Goal: Task Accomplishment & Management: Manage account settings

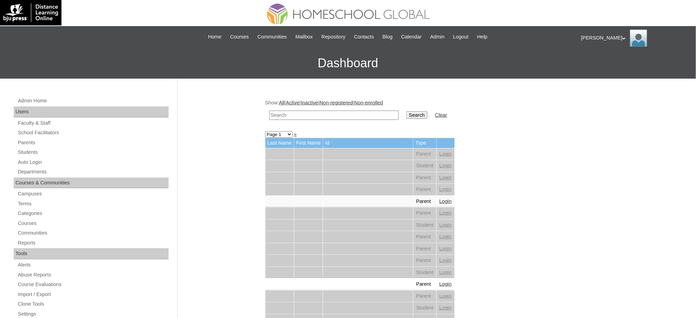
click at [337, 116] on input "text" at bounding box center [334, 115] width 130 height 9
paste input "Ricia Millana"
type input "Ricia Millana"
click at [406, 113] on input "Search" at bounding box center [416, 115] width 21 height 8
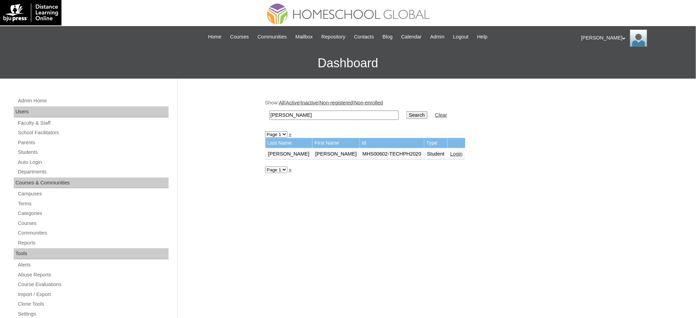
click at [451, 152] on link "Login" at bounding box center [457, 153] width 12 height 5
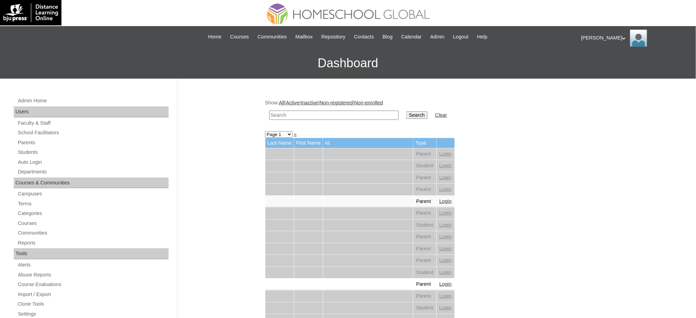
click at [355, 114] on input "text" at bounding box center [334, 115] width 130 height 9
paste input "Hugo Charles"
type input "Hugo Charles"
click at [406, 114] on input "Search" at bounding box center [416, 115] width 21 height 8
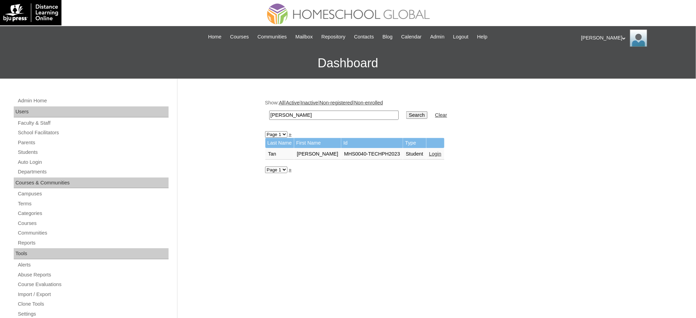
click at [429, 152] on link "Login" at bounding box center [435, 153] width 12 height 5
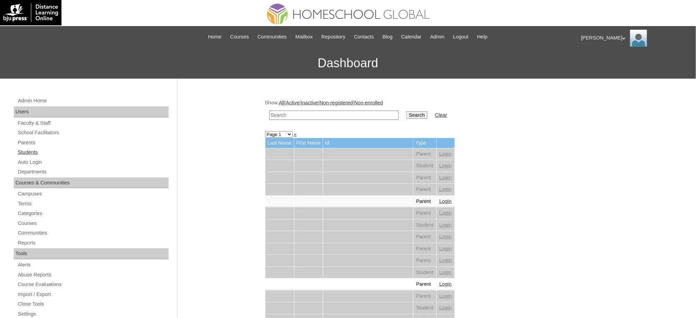
click at [35, 149] on link "Students" at bounding box center [92, 152] width 151 height 9
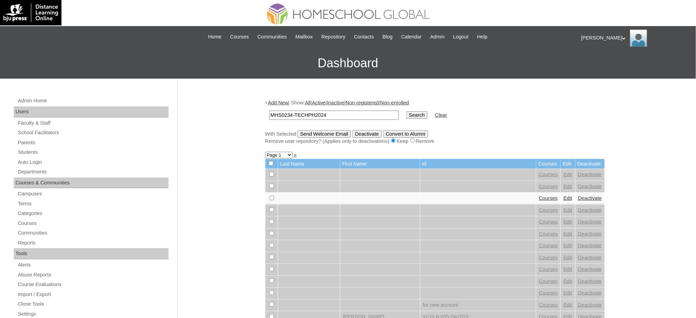
type input "MHS0234-TECHPH2024"
click at [406, 114] on input "Search" at bounding box center [416, 115] width 21 height 8
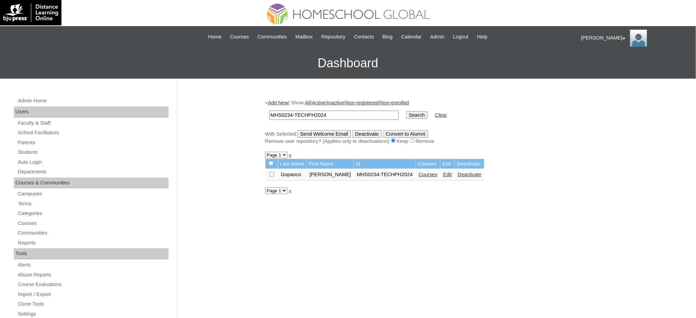
click at [444, 174] on link "Edit" at bounding box center [448, 174] width 9 height 5
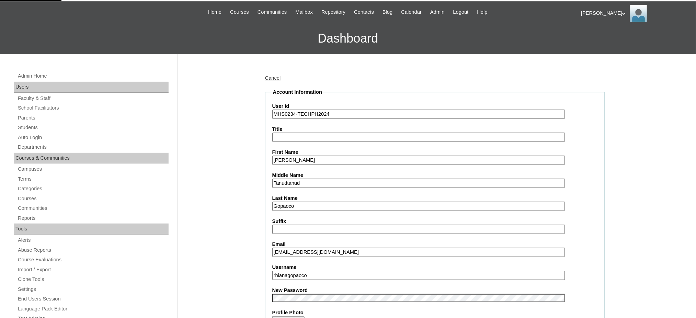
scroll to position [137, 0]
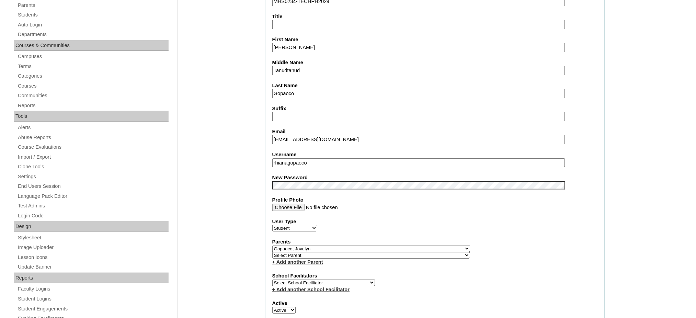
click at [345, 158] on input "rhianagopaoco" at bounding box center [418, 162] width 293 height 9
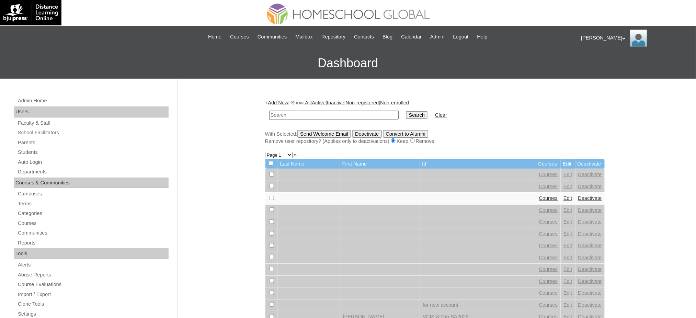
paste input "240004900"
type input "240004900"
click at [406, 115] on input "Search" at bounding box center [416, 115] width 21 height 8
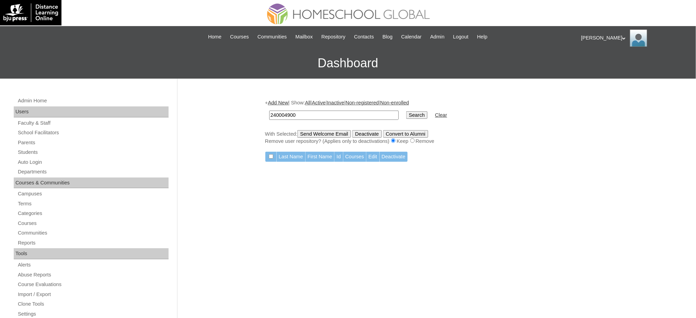
click at [303, 116] on input "240004900" at bounding box center [334, 115] width 130 height 9
paste input "Rhiana Jolie"
type input "Rhiana Jolie"
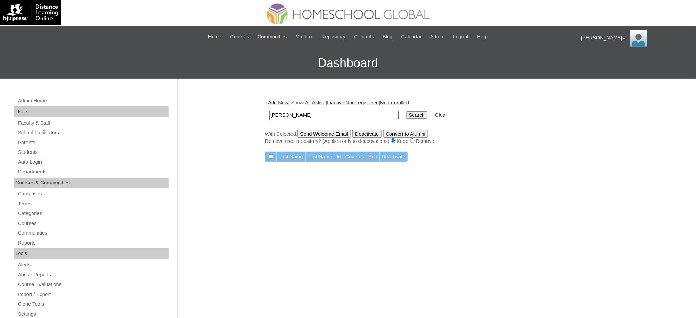
click at [406, 115] on input "Search" at bounding box center [416, 115] width 21 height 8
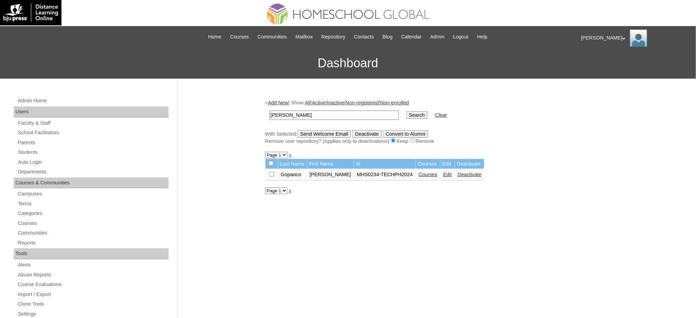
click at [419, 172] on link "Courses" at bounding box center [428, 174] width 19 height 5
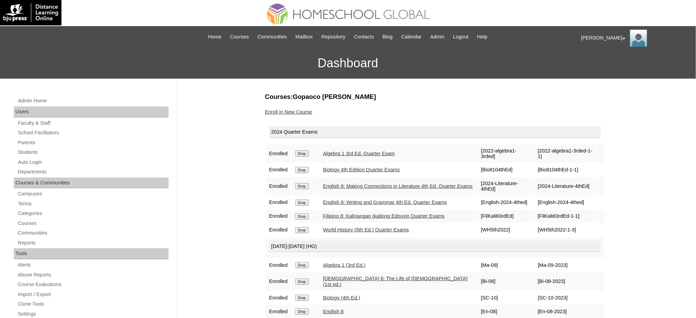
click at [297, 152] on input "Drop" at bounding box center [301, 153] width 13 height 6
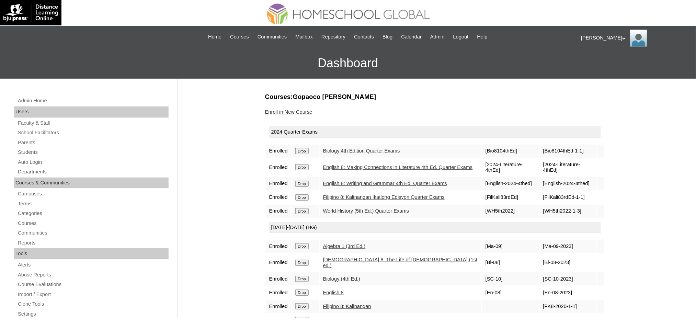
click at [305, 153] on td "Drop" at bounding box center [305, 151] width 27 height 13
click at [304, 151] on input "Drop" at bounding box center [301, 151] width 13 height 6
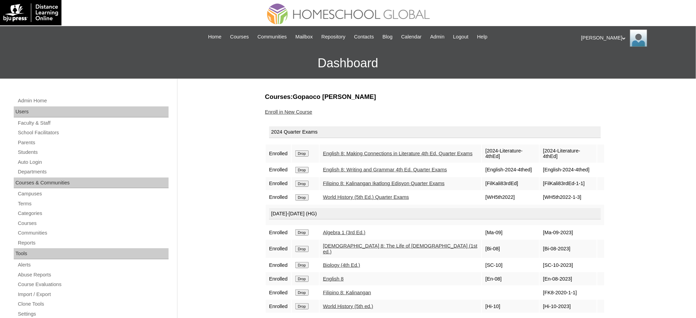
click at [302, 151] on input "Drop" at bounding box center [301, 153] width 13 height 6
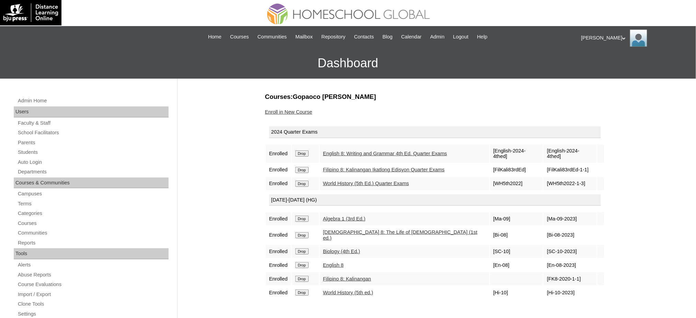
click at [299, 150] on input "Drop" at bounding box center [301, 153] width 13 height 6
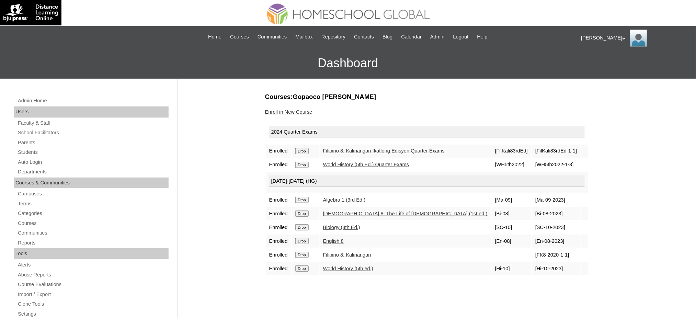
click at [303, 150] on input "Drop" at bounding box center [301, 151] width 13 height 6
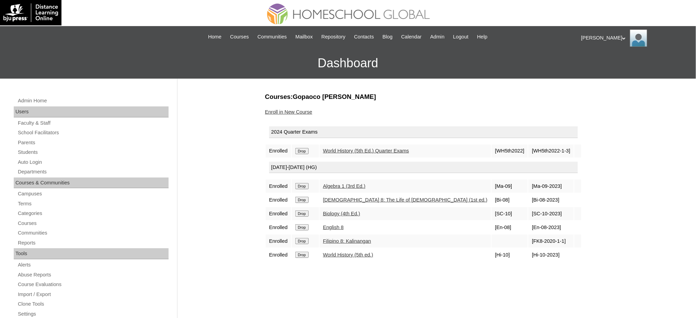
click at [304, 150] on input "Drop" at bounding box center [301, 151] width 13 height 6
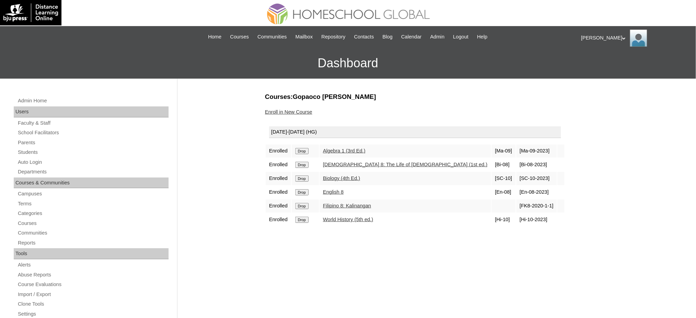
click at [299, 150] on input "Drop" at bounding box center [301, 151] width 13 height 6
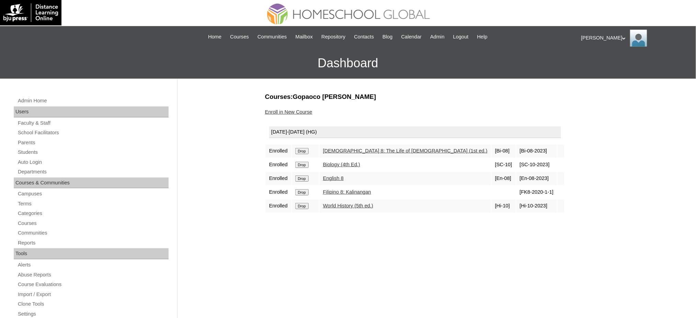
click at [306, 150] on input "Drop" at bounding box center [301, 151] width 13 height 6
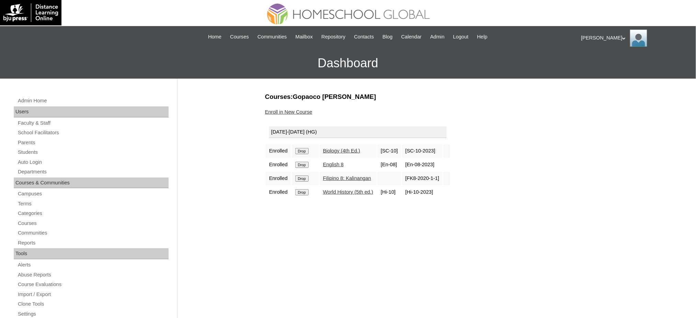
click at [306, 145] on td "Drop" at bounding box center [305, 151] width 27 height 13
click at [306, 152] on input "Drop" at bounding box center [301, 151] width 13 height 6
click at [309, 151] on input "Drop" at bounding box center [301, 151] width 13 height 6
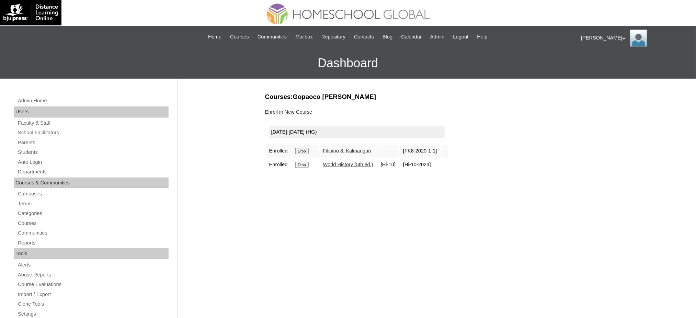
click at [301, 150] on input "Drop" at bounding box center [301, 151] width 13 height 6
click at [299, 151] on input "Drop" at bounding box center [301, 151] width 13 height 6
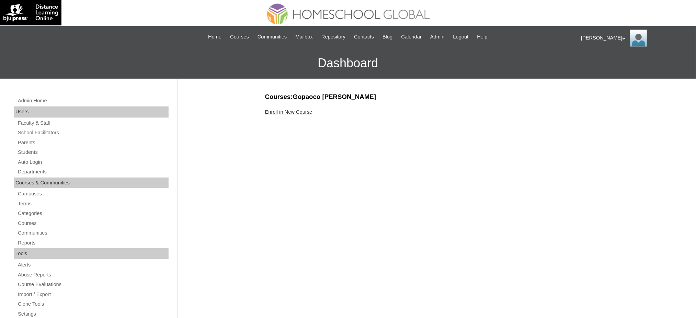
click at [306, 110] on link "Enroll in New Course" at bounding box center [288, 111] width 47 height 5
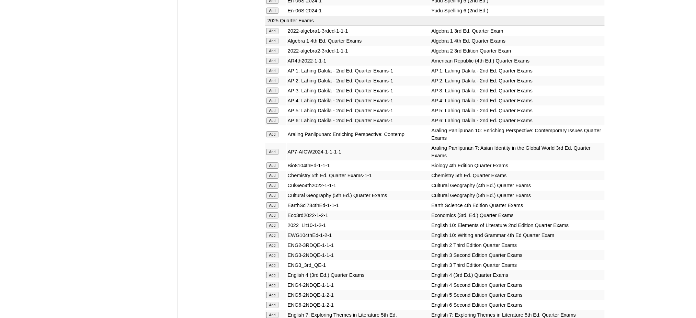
scroll to position [687, 0]
click at [276, 47] on input "Add" at bounding box center [273, 50] width 12 height 6
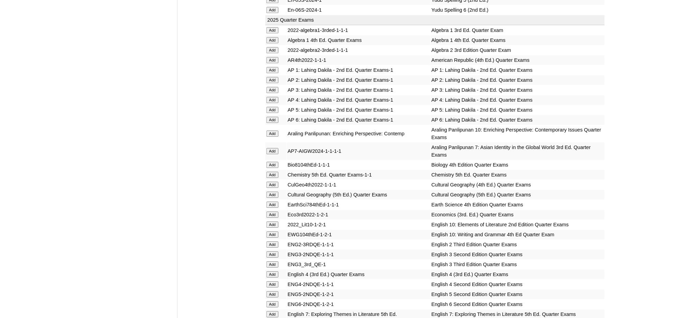
click at [276, 47] on input "Add" at bounding box center [273, 50] width 12 height 6
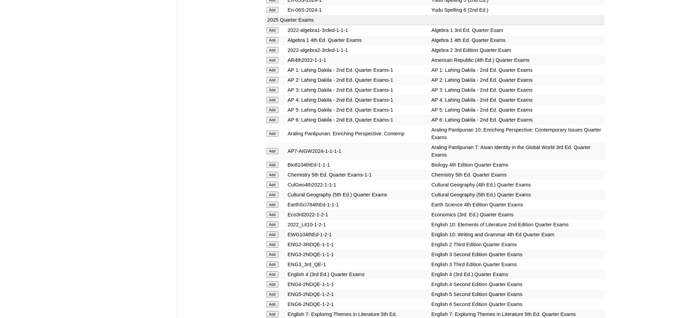
click at [272, 172] on input "Add" at bounding box center [273, 175] width 12 height 6
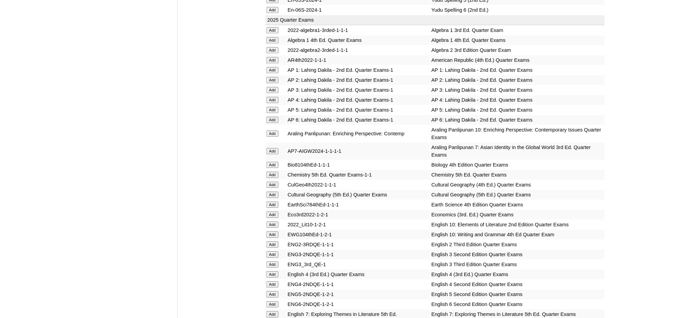
click at [272, 172] on input "Add" at bounding box center [273, 175] width 12 height 6
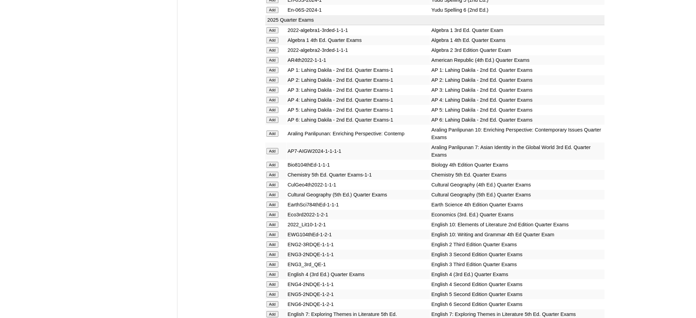
click at [275, 212] on input "Add" at bounding box center [273, 215] width 12 height 6
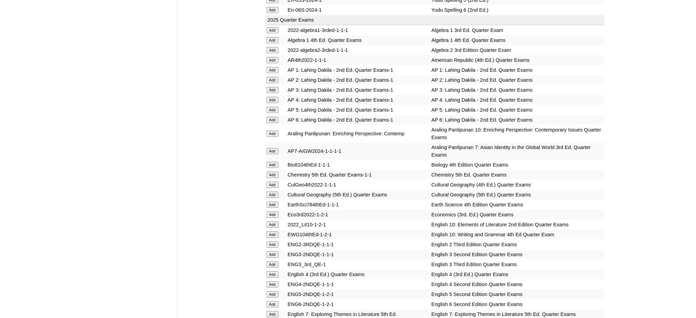
click at [275, 212] on input "Add" at bounding box center [273, 215] width 12 height 6
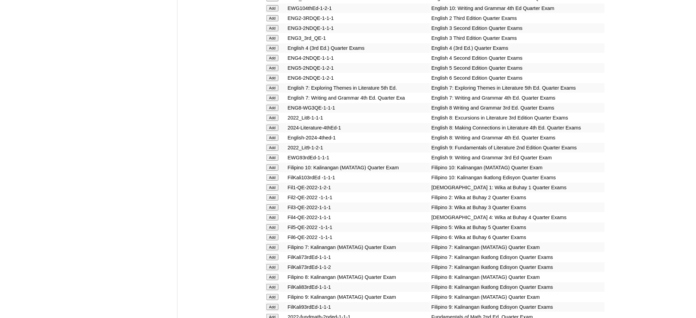
scroll to position [962, 0]
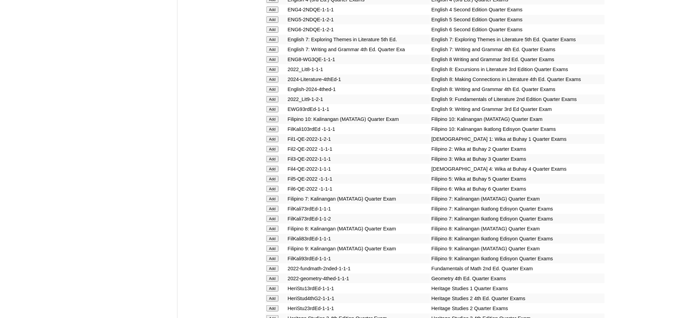
click at [277, 96] on input "Add" at bounding box center [273, 99] width 12 height 6
click at [272, 106] on input "Add" at bounding box center [273, 109] width 12 height 6
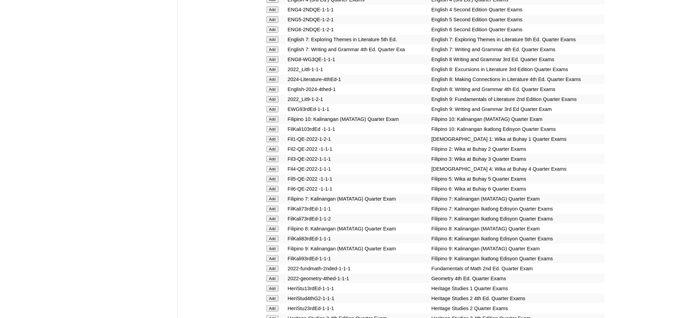
click at [272, 106] on input "Add" at bounding box center [273, 109] width 12 height 6
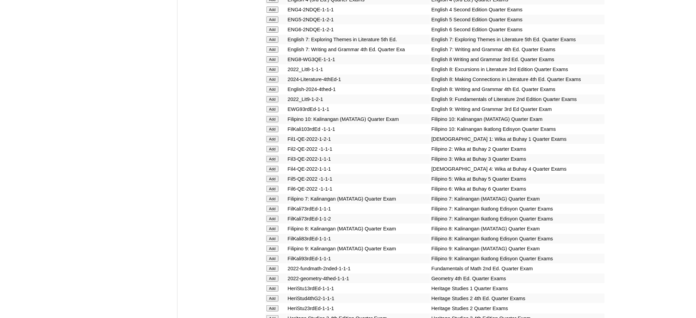
click at [272, 106] on input "Add" at bounding box center [273, 109] width 12 height 6
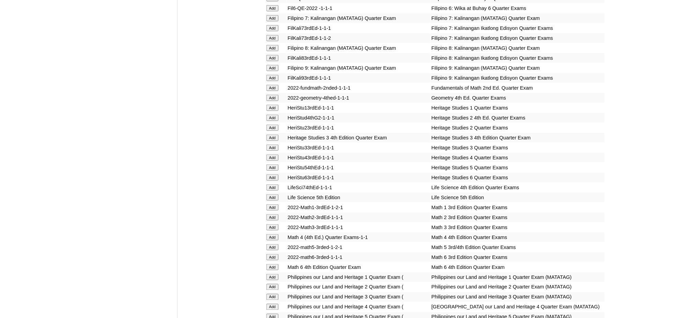
scroll to position [1145, 0]
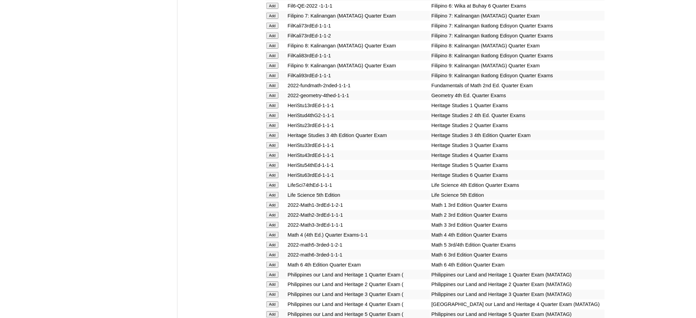
click at [270, 63] on input "Add" at bounding box center [273, 66] width 12 height 6
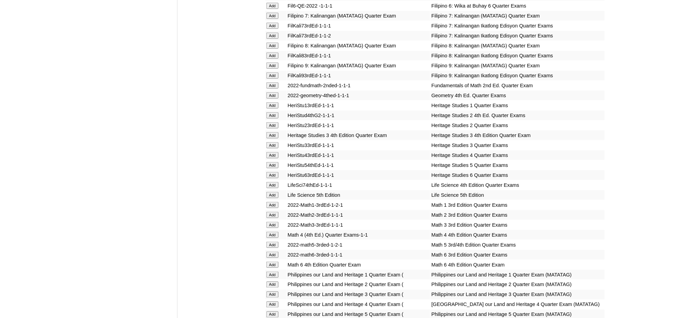
click at [270, 63] on input "Add" at bounding box center [273, 66] width 12 height 6
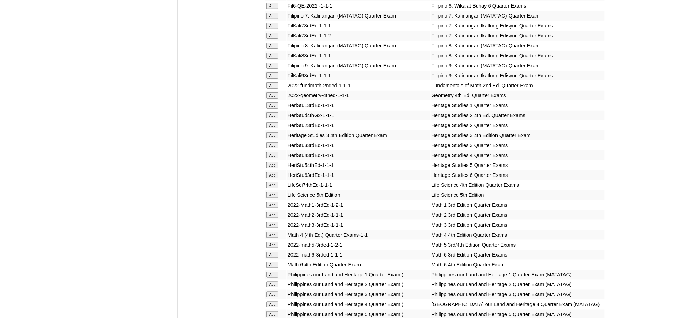
click at [270, 63] on input "Add" at bounding box center [273, 66] width 12 height 6
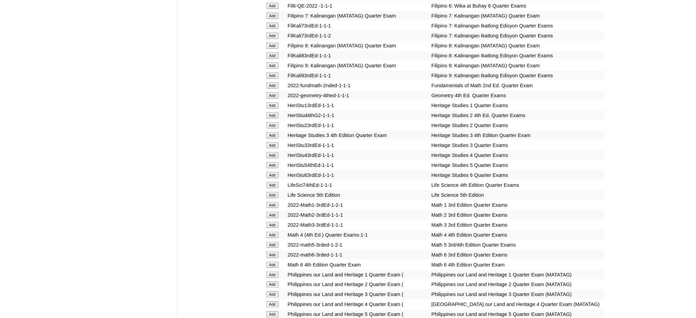
click at [270, 63] on input "Add" at bounding box center [273, 66] width 12 height 6
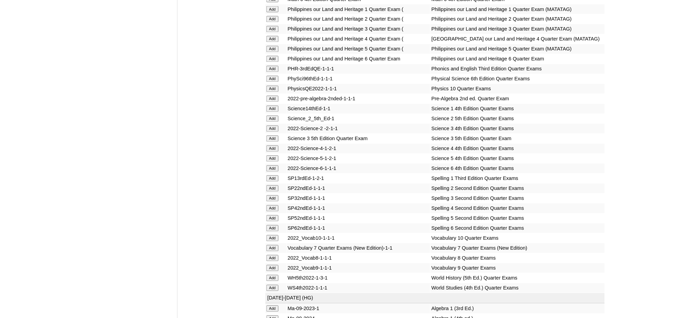
scroll to position [1466, 0]
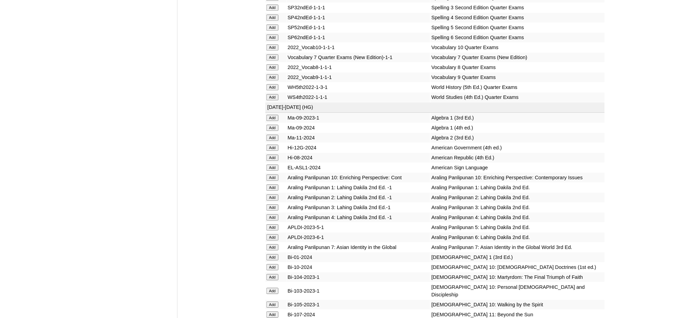
scroll to position [1603, 0]
click at [269, 73] on input "Add" at bounding box center [273, 76] width 12 height 6
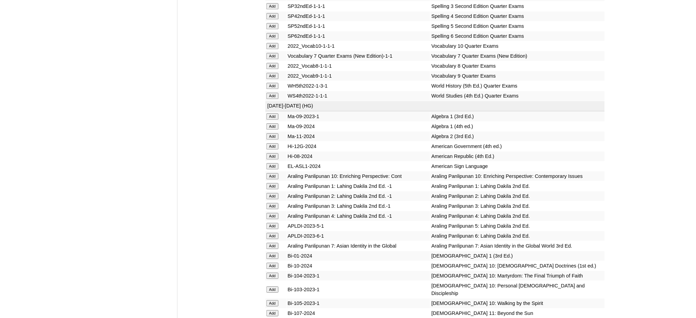
click at [276, 133] on input "Add" at bounding box center [273, 136] width 12 height 6
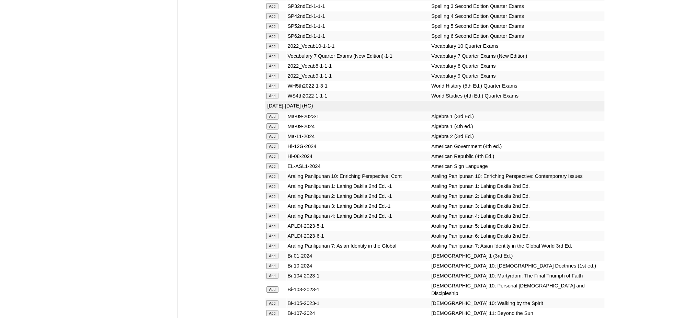
click at [276, 133] on input "Add" at bounding box center [273, 136] width 12 height 6
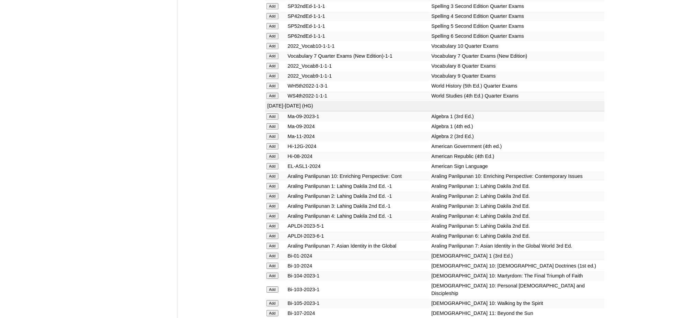
click at [276, 133] on input "Add" at bounding box center [273, 136] width 12 height 6
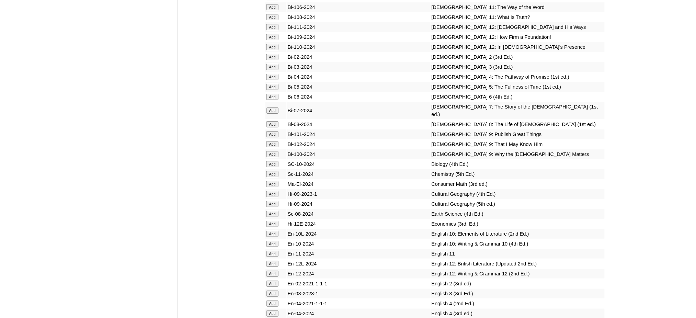
scroll to position [1924, 0]
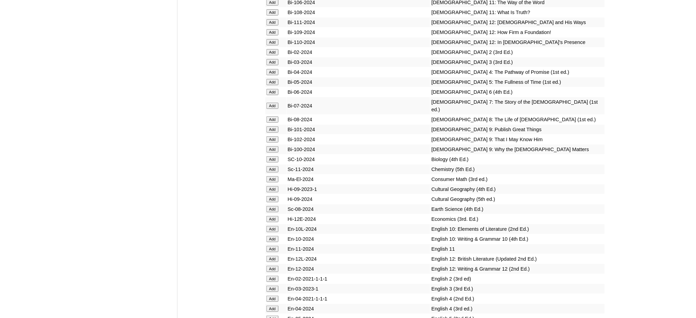
click at [273, 166] on input "Add" at bounding box center [273, 169] width 12 height 6
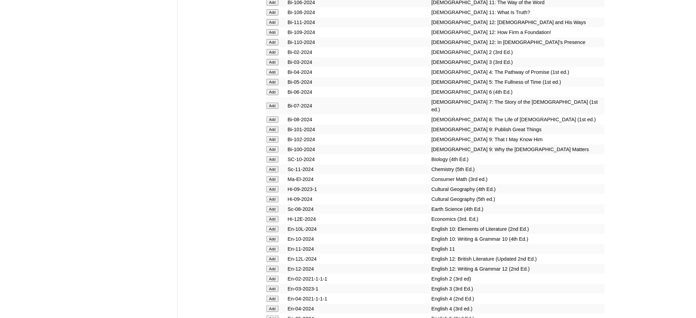
click at [273, 166] on input "Add" at bounding box center [273, 169] width 12 height 6
click at [273, 126] on input "Add" at bounding box center [273, 129] width 12 height 6
click at [275, 136] on input "Add" at bounding box center [273, 139] width 12 height 6
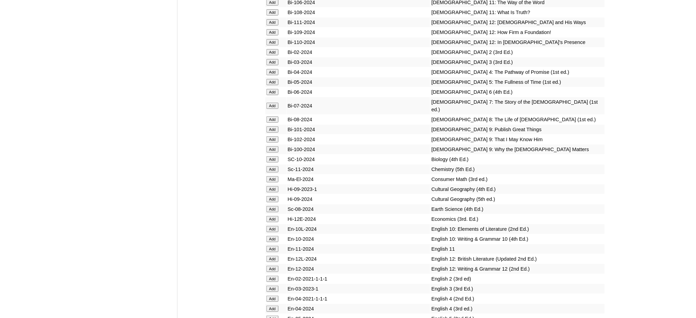
click at [275, 136] on input "Add" at bounding box center [273, 139] width 12 height 6
click at [271, 146] on input "Add" at bounding box center [273, 149] width 12 height 6
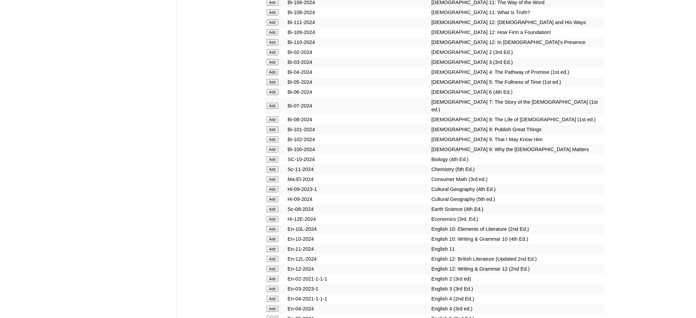
click at [271, 146] on input "Add" at bounding box center [273, 149] width 12 height 6
click at [272, 216] on input "Add" at bounding box center [273, 219] width 12 height 6
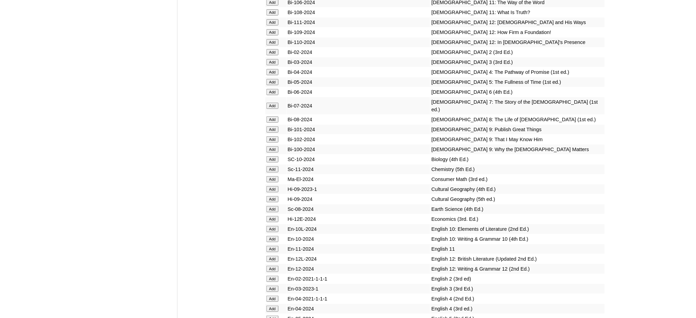
click at [272, 216] on input "Add" at bounding box center [273, 219] width 12 height 6
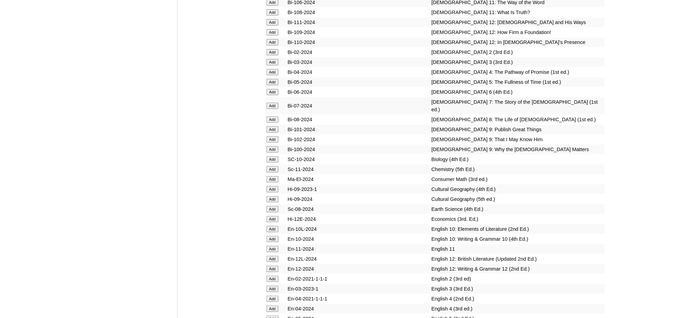
click at [272, 216] on input "Add" at bounding box center [273, 219] width 12 height 6
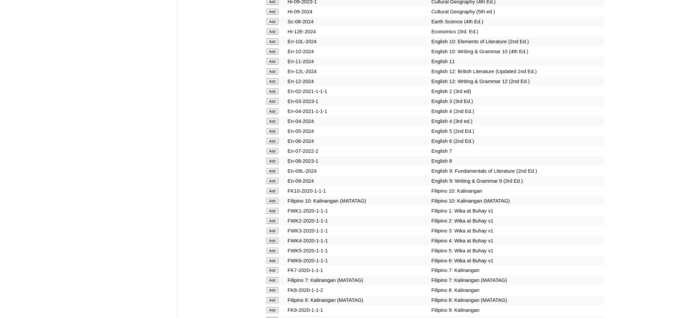
scroll to position [2153, 0]
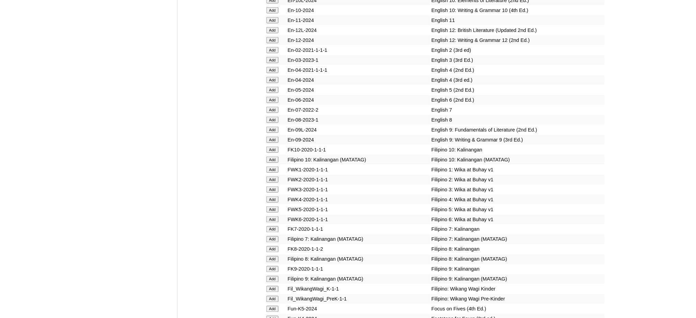
click at [272, 127] on input "Add" at bounding box center [273, 130] width 12 height 6
click at [273, 137] on input "Add" at bounding box center [273, 140] width 12 height 6
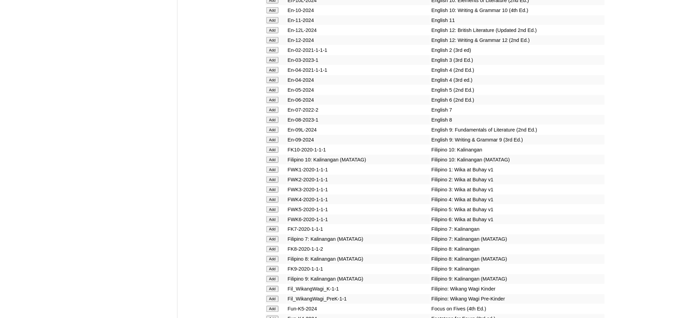
click at [273, 137] on input "Add" at bounding box center [273, 140] width 12 height 6
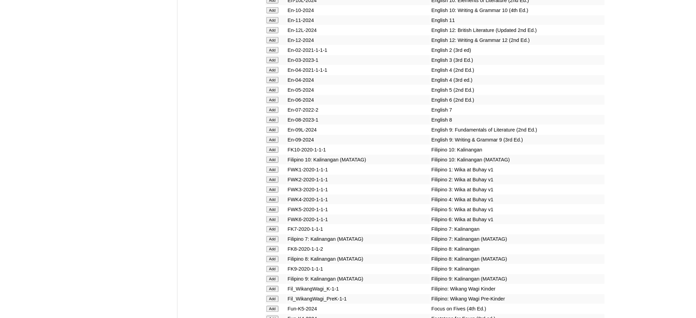
click at [273, 137] on input "Add" at bounding box center [273, 140] width 12 height 6
click at [275, 276] on input "Add" at bounding box center [273, 279] width 12 height 6
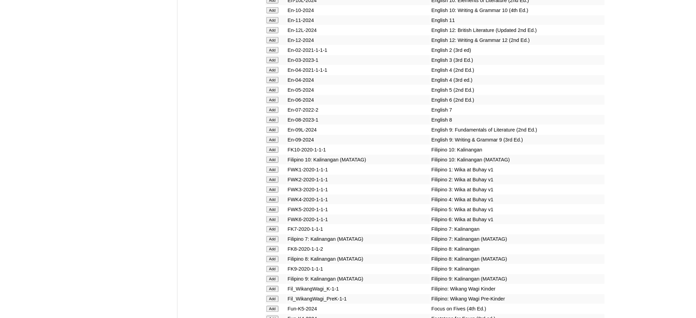
click at [275, 276] on input "Add" at bounding box center [273, 279] width 12 height 6
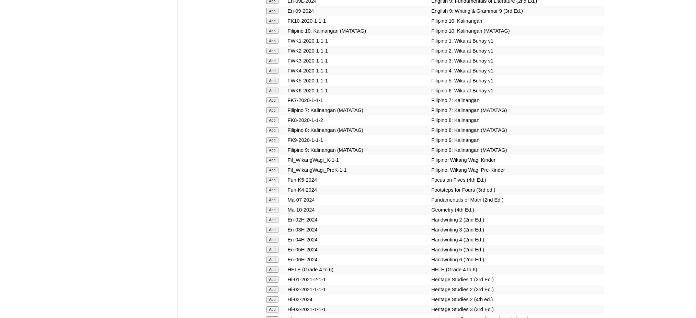
scroll to position [2382, 0]
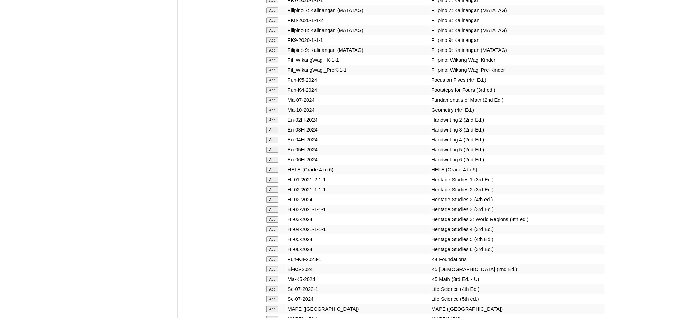
click at [275, 316] on input "Add" at bounding box center [273, 319] width 12 height 6
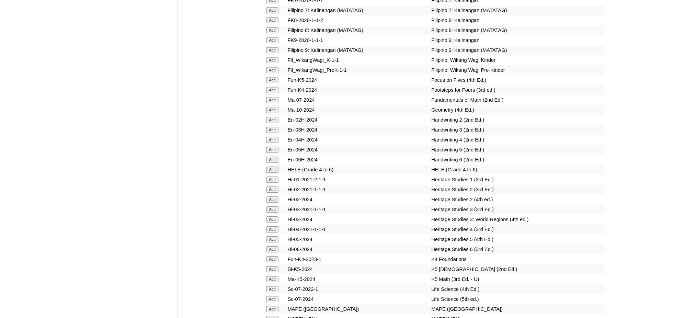
click at [275, 316] on input "Add" at bounding box center [273, 319] width 12 height 6
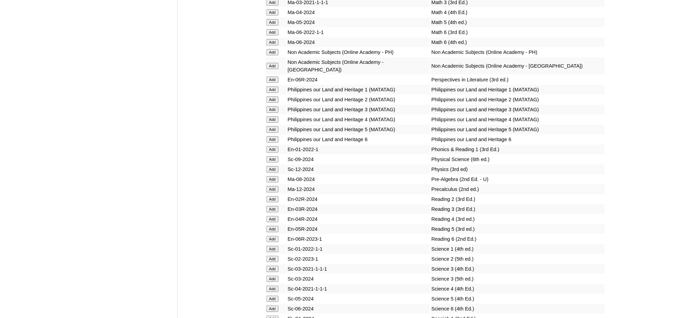
scroll to position [2794, 0]
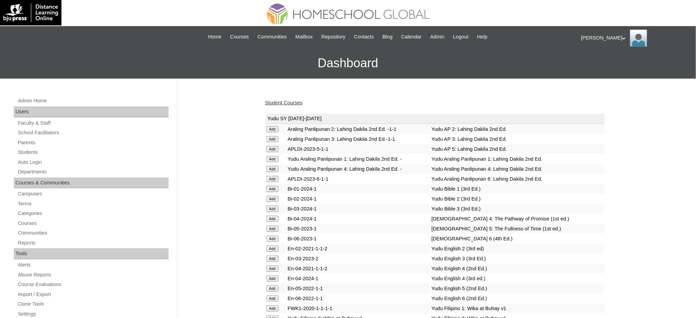
click at [279, 104] on link "Student Courses" at bounding box center [283, 102] width 37 height 5
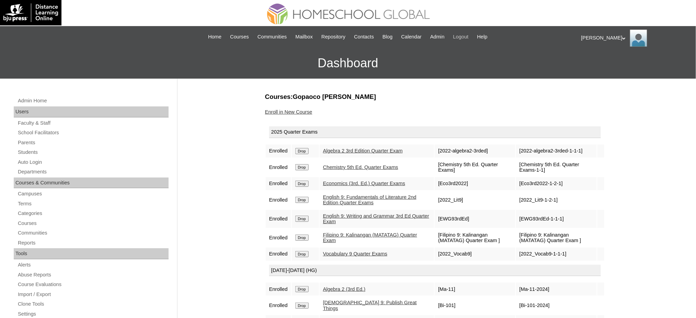
click at [465, 36] on span "Logout" at bounding box center [460, 37] width 15 height 8
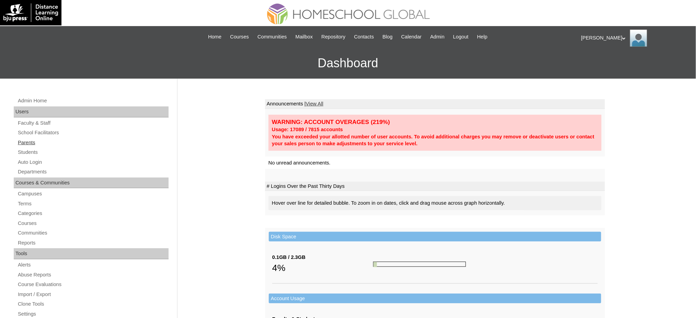
click at [29, 143] on link "Parents" at bounding box center [92, 142] width 151 height 9
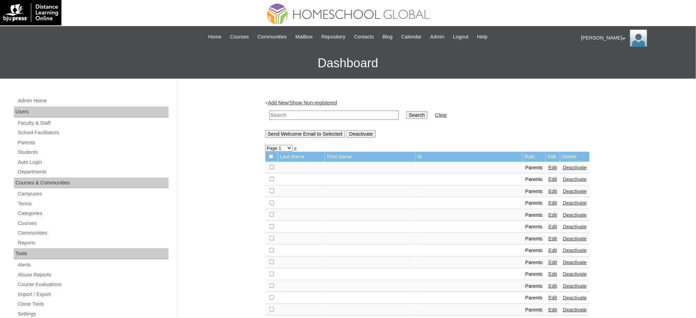
click at [327, 119] on td at bounding box center [334, 115] width 136 height 16
click at [331, 112] on input "text" at bounding box center [334, 115] width 130 height 9
paste input "MHP0200-TECHPH2024"
type input "MHP0200-TECHPH2024"
click at [406, 113] on input "Search" at bounding box center [416, 115] width 21 height 8
